Goal: Use online tool/utility

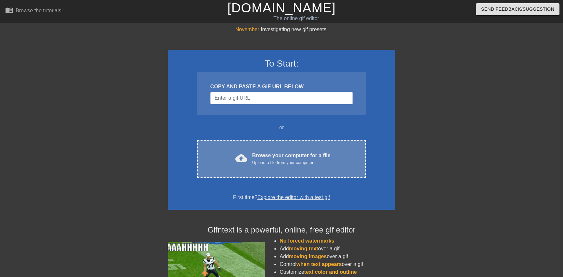
click at [257, 159] on div "Browse your computer for a file Upload a file from your computer" at bounding box center [291, 159] width 78 height 14
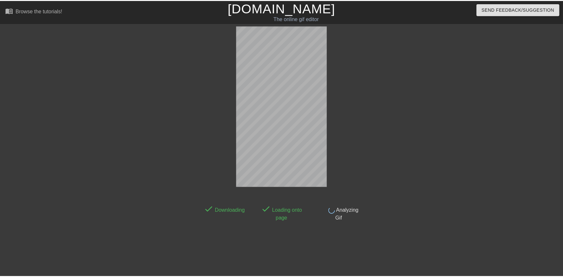
scroll to position [16, 0]
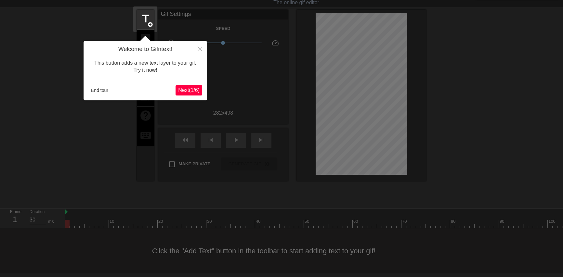
click at [193, 91] on span "Next ( 1 / 6 )" at bounding box center [188, 90] width 21 height 6
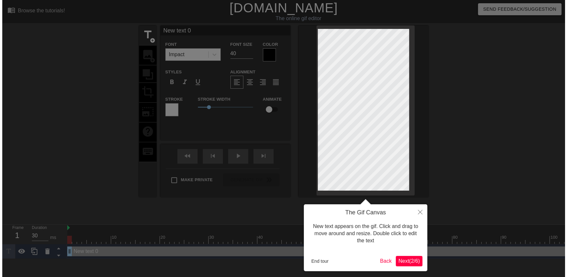
scroll to position [0, 0]
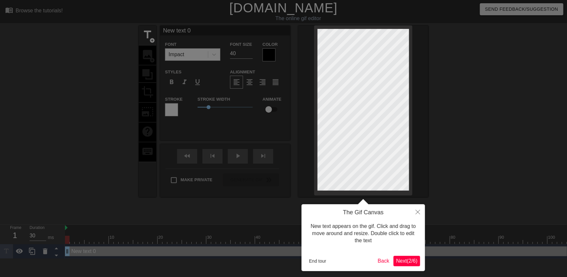
click at [391, 261] on div "End tour Back Next ( 2 / 6 )" at bounding box center [363, 261] width 114 height 10
click at [396, 261] on span "Next ( 2 / 6 )" at bounding box center [406, 261] width 21 height 6
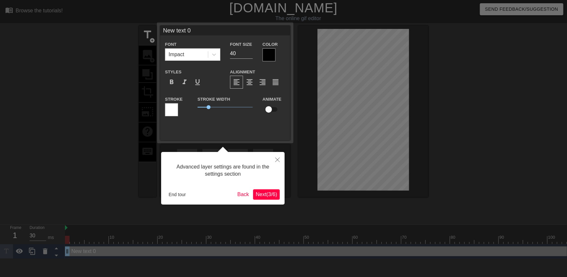
click at [270, 193] on span "Next ( 3 / 6 )" at bounding box center [266, 195] width 21 height 6
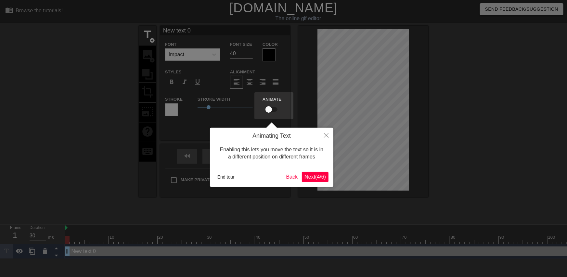
click at [315, 178] on span "Next ( 4 / 6 )" at bounding box center [314, 177] width 21 height 6
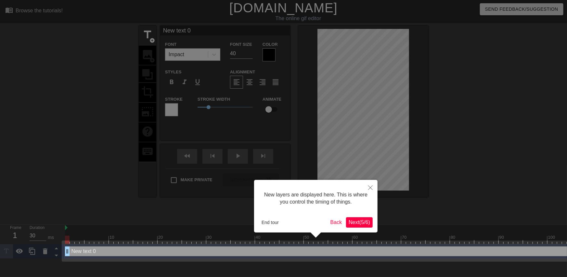
click at [360, 220] on span "Next ( 5 / 6 )" at bounding box center [359, 223] width 21 height 6
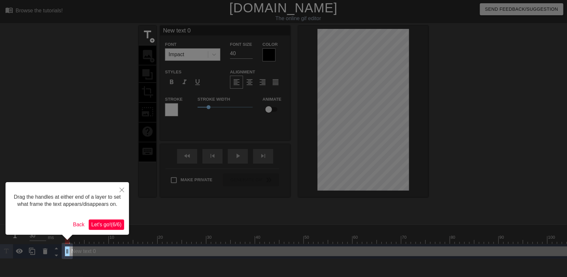
click at [105, 225] on span "Let's go! ( 6 / 6 )" at bounding box center [106, 225] width 30 height 6
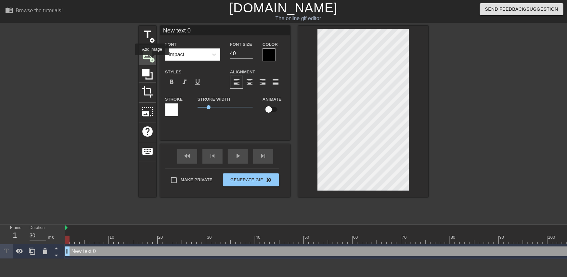
click at [152, 60] on span "add_circle" at bounding box center [152, 61] width 6 height 6
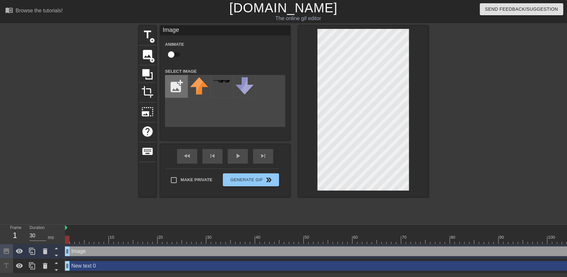
click at [180, 84] on input "file" at bounding box center [176, 86] width 22 height 22
type input "C:\fakepath\flamingtext_com-1106315885.png"
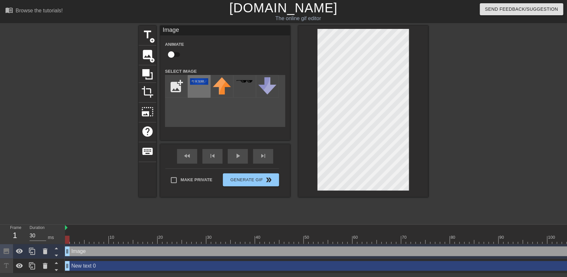
click at [197, 87] on div at bounding box center [199, 86] width 23 height 23
click at [459, 109] on div at bounding box center [484, 123] width 97 height 195
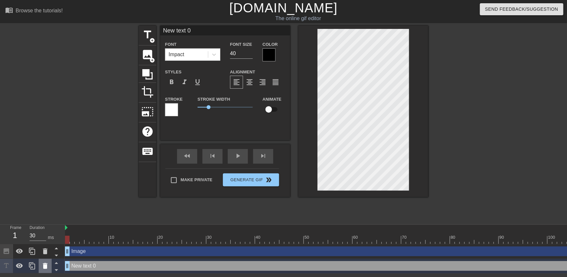
click at [48, 266] on icon at bounding box center [45, 266] width 8 height 8
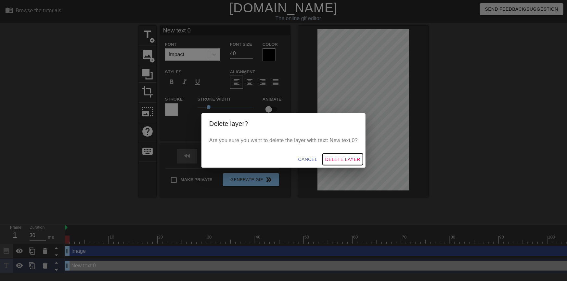
click at [348, 159] on span "Delete Layer" at bounding box center [342, 160] width 35 height 8
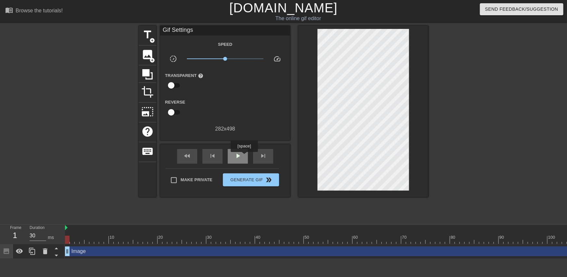
click at [244, 157] on div "play_arrow" at bounding box center [238, 156] width 20 height 15
type input "30"
click at [257, 181] on span "Generate Gif double_arrow" at bounding box center [250, 180] width 51 height 8
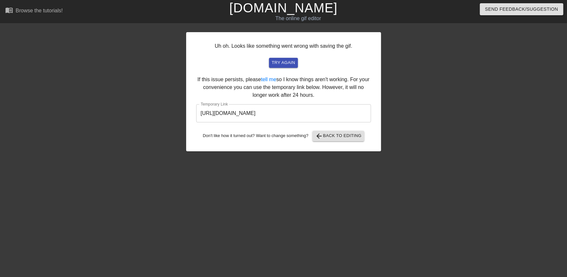
click at [271, 116] on input "[URL][DOMAIN_NAME]" at bounding box center [283, 113] width 175 height 18
click at [32, 138] on div "Uh oh. Looks like something went wrong with saving the gif. try again If this i…" at bounding box center [283, 123] width 567 height 195
click at [247, 114] on input "[URL][DOMAIN_NAME]" at bounding box center [283, 113] width 175 height 18
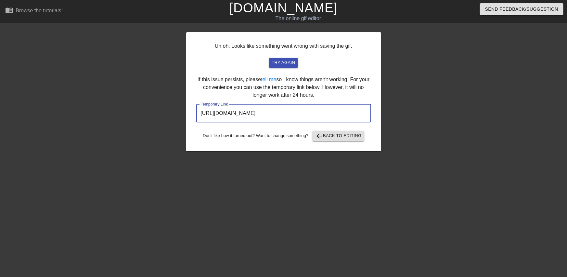
click at [247, 114] on input "[URL][DOMAIN_NAME]" at bounding box center [283, 113] width 175 height 18
